Goal: Information Seeking & Learning: Learn about a topic

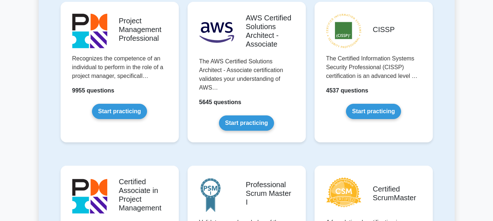
scroll to position [182, 0]
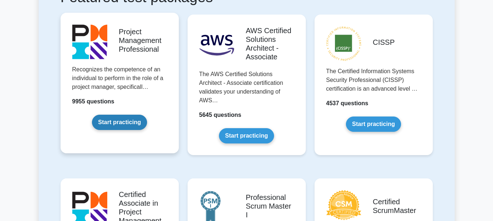
click at [124, 121] on link "Start practicing" at bounding box center [119, 122] width 55 height 15
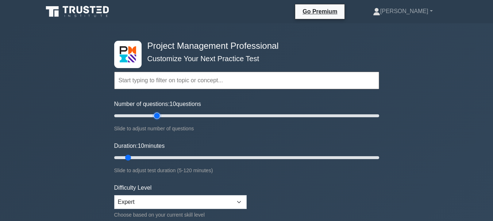
click at [154, 117] on input "Number of questions: 10 questions" at bounding box center [246, 116] width 265 height 9
drag, startPoint x: 156, startPoint y: 117, endPoint x: 152, endPoint y: 118, distance: 4.2
type input "30"
click at [152, 118] on input "Number of questions: 30 questions" at bounding box center [246, 116] width 265 height 9
click at [149, 158] on input "Duration: 10 minutes" at bounding box center [246, 158] width 265 height 9
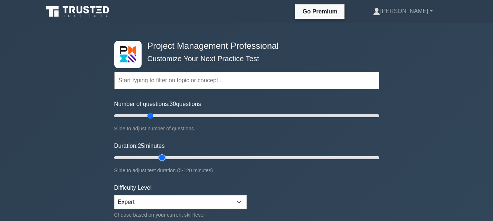
click at [160, 157] on input "Duration: 25 minutes" at bounding box center [246, 158] width 265 height 9
type input "30"
click at [170, 158] on input "Duration: 30 minutes" at bounding box center [246, 158] width 265 height 9
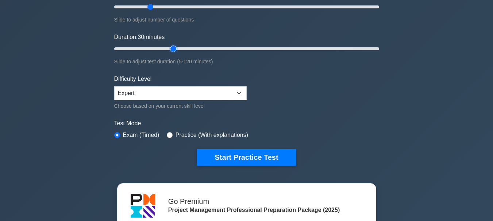
scroll to position [109, 0]
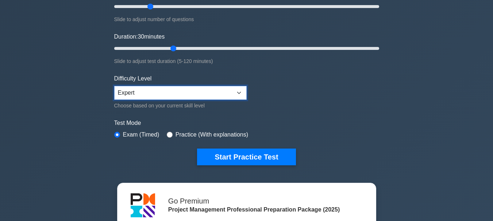
click at [145, 92] on select "Beginner Intermediate Expert" at bounding box center [180, 93] width 132 height 14
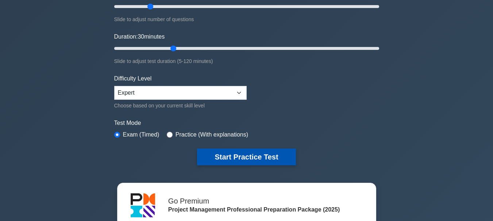
click at [248, 158] on button "Start Practice Test" at bounding box center [246, 157] width 98 height 17
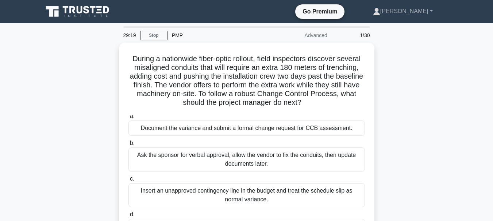
scroll to position [36, 0]
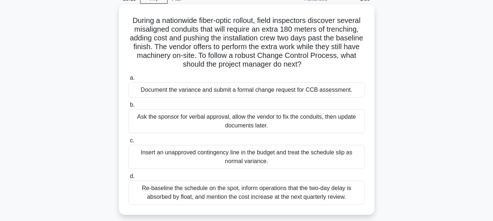
click at [249, 88] on div "Document the variance and submit a formal change request for CCB assessment." at bounding box center [246, 89] width 236 height 15
click at [128, 81] on input "a. Document the variance and submit a formal change request for CCB assessment." at bounding box center [128, 78] width 0 height 5
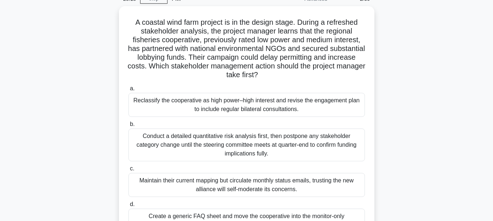
scroll to position [73, 0]
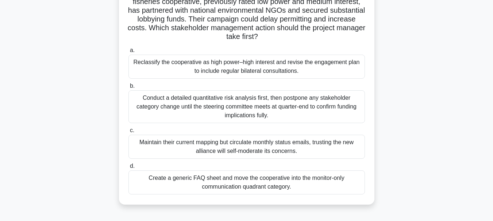
click at [329, 69] on div "Reclassify the cooperative as high power–high interest and revise the engagemen…" at bounding box center [246, 67] width 236 height 24
click at [128, 53] on input "a. Reclassify the cooperative as high power–high interest and revise the engage…" at bounding box center [128, 50] width 0 height 5
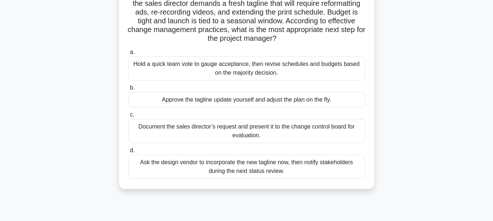
scroll to position [109, 0]
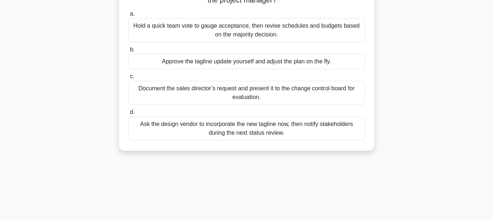
click at [323, 94] on div "Document the sales director’s request and present it to the change control boar…" at bounding box center [246, 93] width 236 height 24
click at [319, 93] on div "Document the sales director’s request and present it to the change control boar…" at bounding box center [246, 93] width 236 height 24
click at [128, 79] on input "c. Document the sales director’s request and present it to the change control b…" at bounding box center [128, 76] width 0 height 5
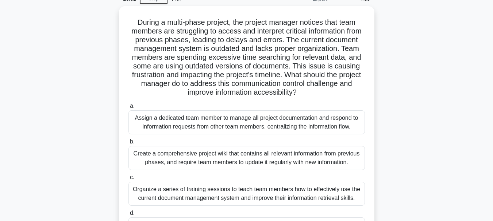
scroll to position [73, 0]
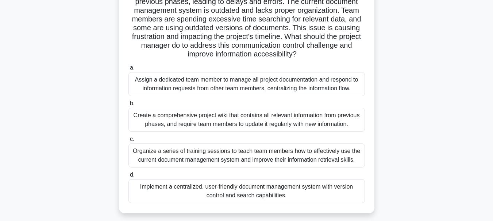
click at [277, 190] on div "Implement a centralized, user-friendly document management system with version …" at bounding box center [246, 191] width 236 height 24
click at [128, 178] on input "d. Implement a centralized, user-friendly document management system with versi…" at bounding box center [128, 175] width 0 height 5
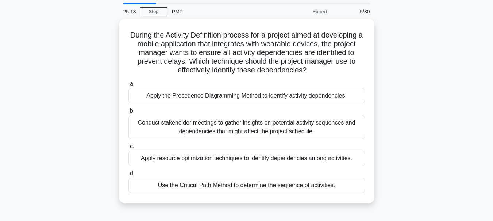
scroll to position [36, 0]
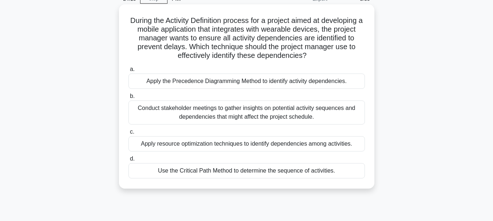
click at [342, 83] on div "Apply the Precedence Diagramming Method to identify activity dependencies." at bounding box center [246, 81] width 236 height 15
click at [128, 72] on input "a. Apply the Precedence Diagramming Method to identify activity dependencies." at bounding box center [128, 69] width 0 height 5
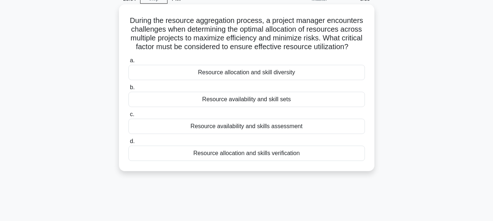
click at [264, 80] on div "Resource allocation and skill diversity" at bounding box center [246, 72] width 236 height 15
click at [128, 63] on input "a. Resource allocation and skill diversity" at bounding box center [128, 60] width 0 height 5
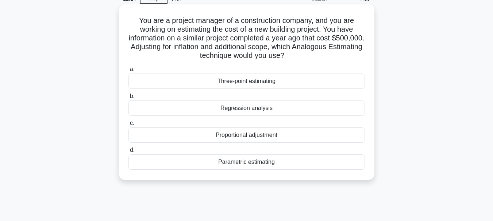
click at [290, 81] on div "Three-point estimating" at bounding box center [246, 81] width 236 height 15
click at [128, 72] on input "a. Three-point estimating" at bounding box center [128, 69] width 0 height 5
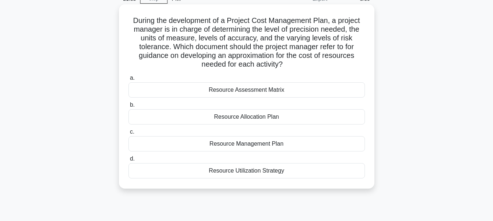
click at [281, 144] on div "Resource Management Plan" at bounding box center [246, 143] width 236 height 15
click at [128, 135] on input "c. Resource Management Plan" at bounding box center [128, 132] width 0 height 5
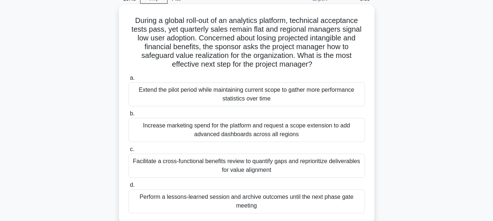
click at [313, 163] on div "Facilitate a cross-functional benefits review to quantify gaps and reprioritize…" at bounding box center [246, 166] width 236 height 24
click at [128, 152] on input "c. Facilitate a cross-functional benefits review to quantify gaps and repriorit…" at bounding box center [128, 149] width 0 height 5
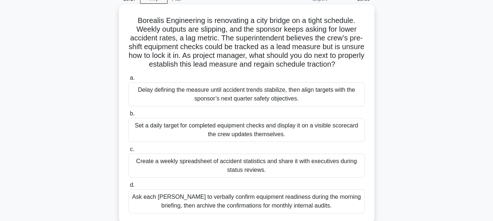
click at [325, 172] on div "Create a weekly spreadsheet of accident statistics and share it with executives…" at bounding box center [246, 166] width 236 height 24
click at [128, 152] on input "c. Create a weekly spreadsheet of accident statistics and share it with executi…" at bounding box center [128, 149] width 0 height 5
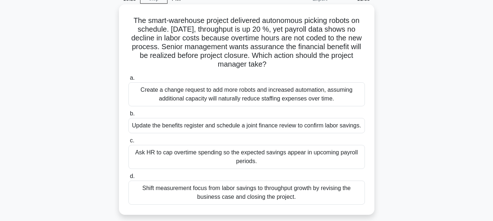
click at [273, 96] on div "Create a change request to add more robots and increased automation, assuming a…" at bounding box center [246, 94] width 236 height 24
click at [128, 81] on input "a. Create a change request to add more robots and increased automation, assumin…" at bounding box center [128, 78] width 0 height 5
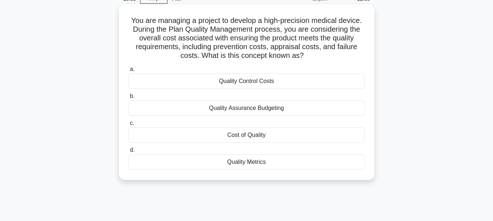
click at [272, 135] on div "Cost of Quality" at bounding box center [246, 135] width 236 height 15
click at [128, 126] on input "c. Cost of Quality" at bounding box center [128, 123] width 0 height 5
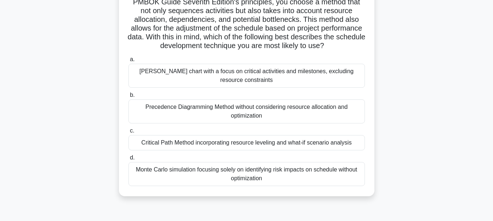
scroll to position [146, 0]
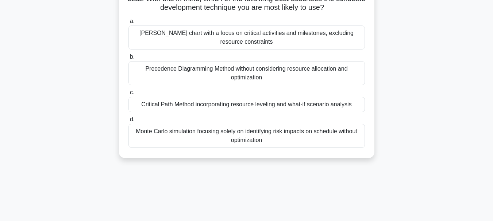
click at [349, 112] on div "Critical Path Method incorporating resource leveling and what-if scenario analy…" at bounding box center [246, 104] width 236 height 15
click at [128, 95] on input "c. Critical Path Method incorporating resource leveling and what-if scenario an…" at bounding box center [128, 92] width 0 height 5
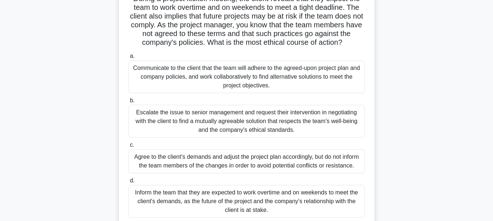
scroll to position [73, 0]
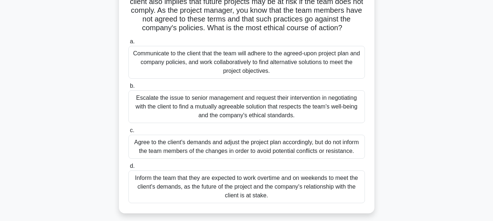
click at [305, 56] on div "Communicate to the client that the team will adhere to the agreed-upon project …" at bounding box center [246, 62] width 236 height 33
click at [128, 44] on input "a. Communicate to the client that the team will adhere to the agreed-upon proje…" at bounding box center [128, 41] width 0 height 5
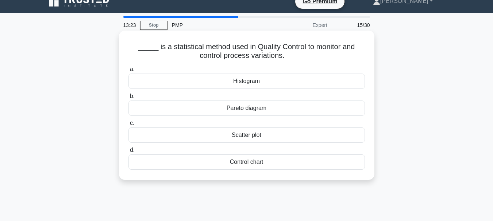
scroll to position [0, 0]
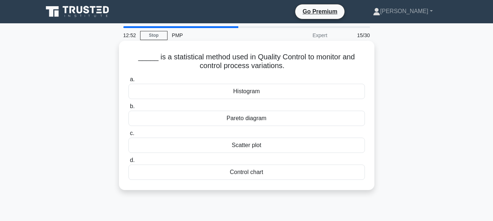
click at [271, 174] on div "Control chart" at bounding box center [246, 172] width 236 height 15
click at [128, 163] on input "d. Control chart" at bounding box center [128, 160] width 0 height 5
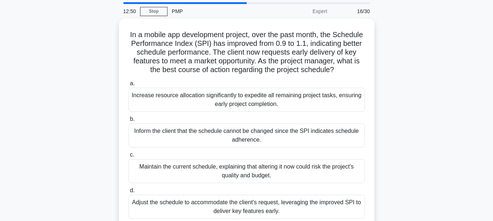
scroll to position [36, 0]
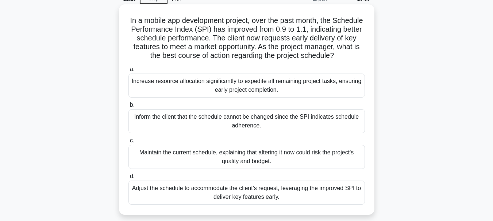
click at [314, 163] on div "Maintain the current schedule, explaining that altering it now could risk the p…" at bounding box center [246, 157] width 236 height 24
click at [128, 143] on input "c. Maintain the current schedule, explaining that altering it now could risk th…" at bounding box center [128, 141] width 0 height 5
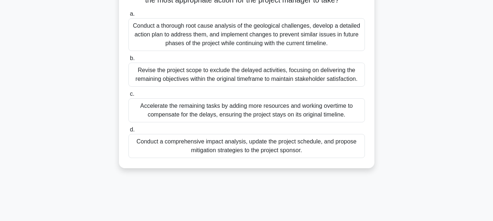
scroll to position [73, 0]
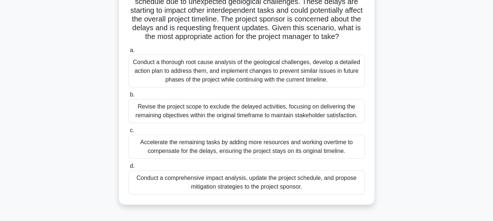
click at [280, 77] on div "Conduct a thorough root cause analysis of the geological challenges, develop a …" at bounding box center [246, 71] width 236 height 33
click at [128, 53] on input "a. Conduct a thorough root cause analysis of the geological challenges, develop…" at bounding box center [128, 50] width 0 height 5
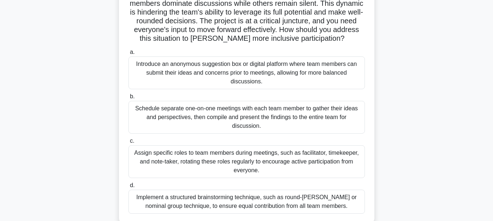
scroll to position [109, 0]
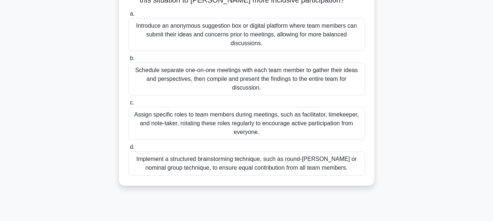
click at [300, 164] on div "Implement a structured brainstorming technique, such as round-robin or nominal …" at bounding box center [246, 164] width 236 height 24
click at [128, 150] on input "d. Implement a structured brainstorming technique, such as round-robin or nomin…" at bounding box center [128, 147] width 0 height 5
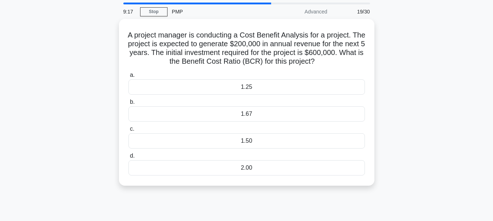
scroll to position [36, 0]
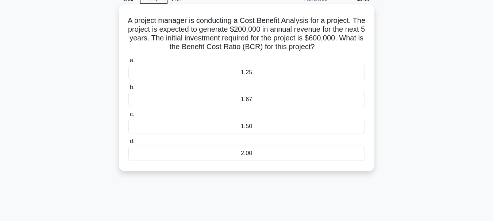
click at [257, 101] on div "1.67" at bounding box center [246, 99] width 236 height 15
click at [128, 90] on input "b. 1.67" at bounding box center [128, 87] width 0 height 5
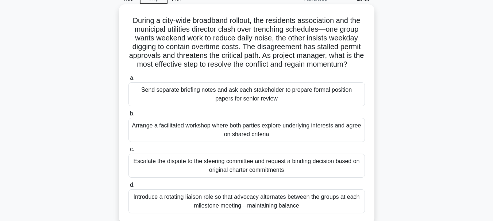
click at [304, 137] on div "Arrange a facilitated workshop where both parties explore underlying interests …" at bounding box center [246, 130] width 236 height 24
click at [128, 116] on input "b. Arrange a facilitated workshop where both parties explore underlying interes…" at bounding box center [128, 114] width 0 height 5
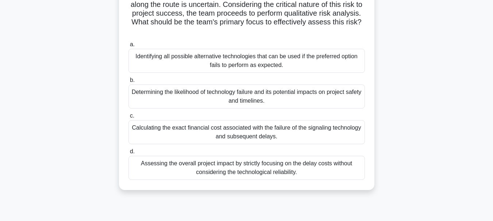
scroll to position [146, 0]
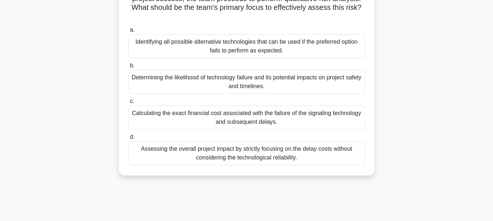
click at [338, 82] on div "Determining the likelihood of technology failure and its potential impacts on p…" at bounding box center [246, 82] width 236 height 24
click at [128, 68] on input "b. Determining the likelihood of technology failure and its potential impacts o…" at bounding box center [128, 65] width 0 height 5
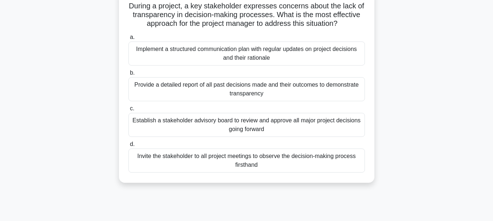
scroll to position [36, 0]
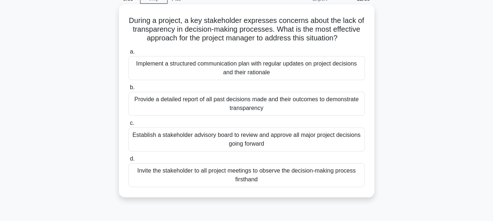
click at [311, 70] on div "Implement a structured communication plan with regular updates on project decis…" at bounding box center [246, 68] width 236 height 24
click at [128, 54] on input "a. Implement a structured communication plan with regular updates on project de…" at bounding box center [128, 52] width 0 height 5
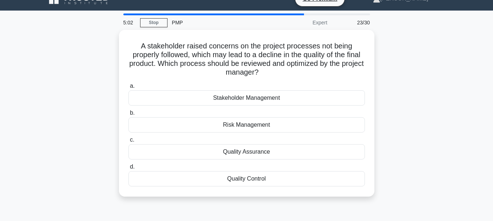
scroll to position [0, 0]
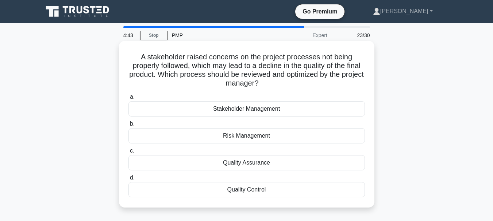
click at [273, 163] on div "Quality Assurance" at bounding box center [246, 162] width 236 height 15
click at [128, 154] on input "c. Quality Assurance" at bounding box center [128, 151] width 0 height 5
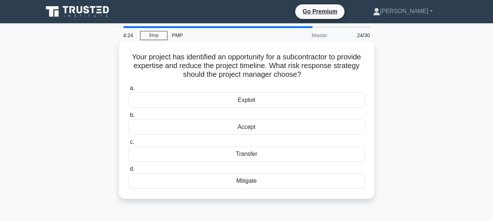
click at [290, 153] on div "Transfer" at bounding box center [246, 154] width 236 height 15
click at [128, 145] on input "c. Transfer" at bounding box center [128, 142] width 0 height 5
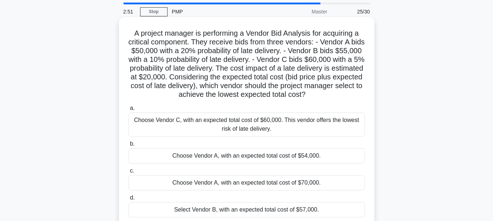
scroll to position [36, 0]
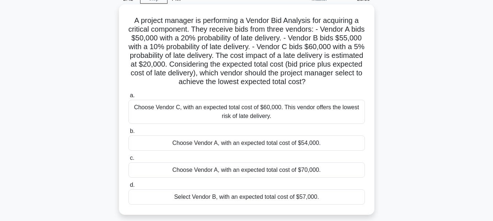
click at [291, 113] on div "Choose Vendor C, with an expected total cost of $60,000. This vendor offers the…" at bounding box center [246, 112] width 236 height 24
click at [128, 98] on input "a. Choose Vendor C, with an expected total cost of $60,000. This vendor offers …" at bounding box center [128, 95] width 0 height 5
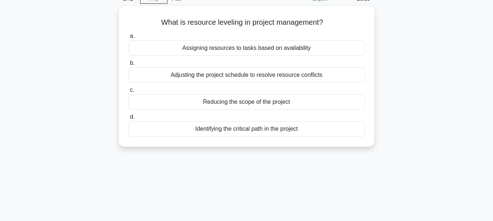
scroll to position [0, 0]
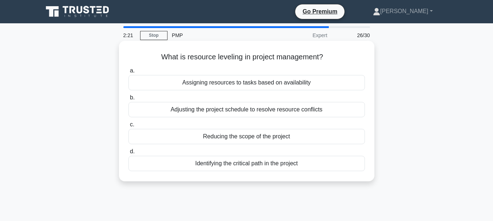
click at [326, 85] on div "Assigning resources to tasks based on availability" at bounding box center [246, 82] width 236 height 15
click at [128, 73] on input "a. Assigning resources to tasks based on availability" at bounding box center [128, 71] width 0 height 5
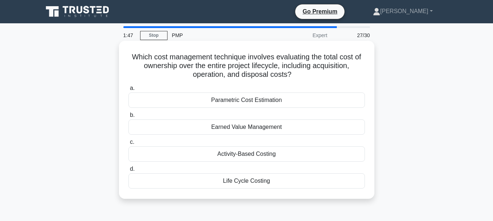
click at [286, 184] on div "Life Cycle Costing" at bounding box center [246, 181] width 236 height 15
click at [128, 172] on input "d. Life Cycle Costing" at bounding box center [128, 169] width 0 height 5
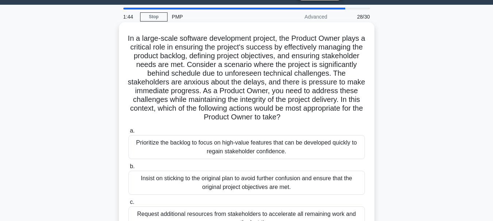
scroll to position [36, 0]
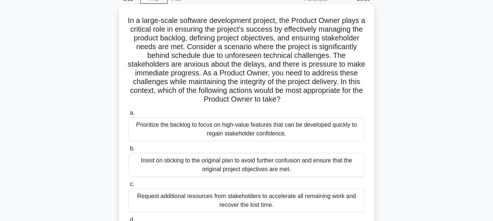
click at [337, 127] on div "Prioritize the backlog to focus on high-value features that can be developed qu…" at bounding box center [246, 129] width 236 height 24
click at [128, 116] on input "a. Prioritize the backlog to focus on high-value features that can be developed…" at bounding box center [128, 113] width 0 height 5
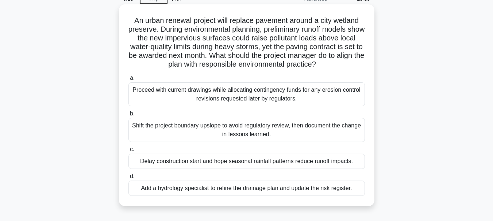
click at [286, 190] on div "Add a hydrology specialist to refine the drainage plan and update the risk regi…" at bounding box center [246, 188] width 236 height 15
click at [128, 179] on input "d. Add a hydrology specialist to refine the drainage plan and update the risk r…" at bounding box center [128, 176] width 0 height 5
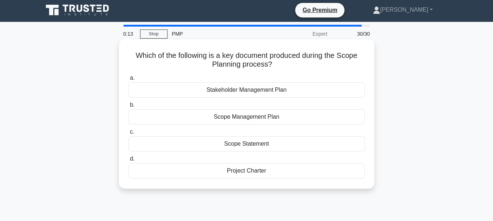
scroll to position [0, 0]
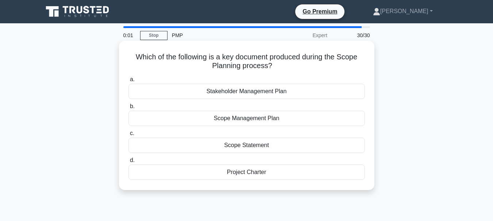
click at [276, 147] on div "Scope Statement" at bounding box center [246, 145] width 236 height 15
click at [128, 136] on input "c. Scope Statement" at bounding box center [128, 133] width 0 height 5
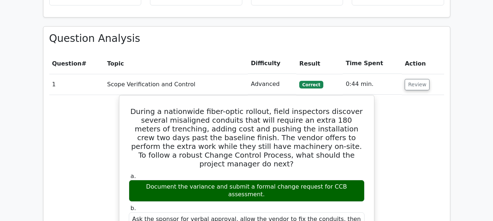
scroll to position [912, 0]
